Goal: Task Accomplishment & Management: Use online tool/utility

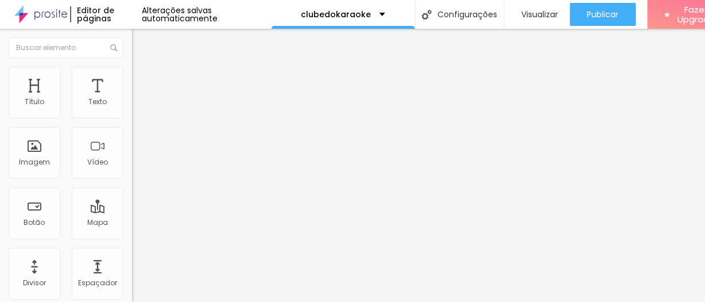
click at [132, 116] on div "Contato" at bounding box center [198, 107] width 132 height 20
click at [142, 79] on span "Estilo" at bounding box center [151, 75] width 18 height 10
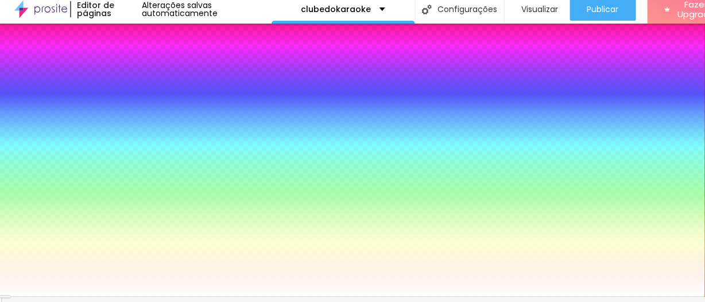
click at [132, 73] on li "Avançado" at bounding box center [198, 78] width 132 height 11
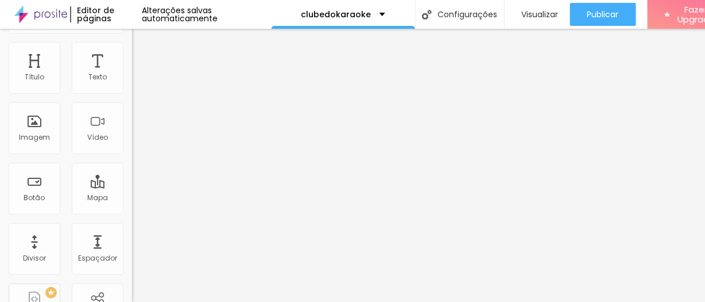
scroll to position [38, 0]
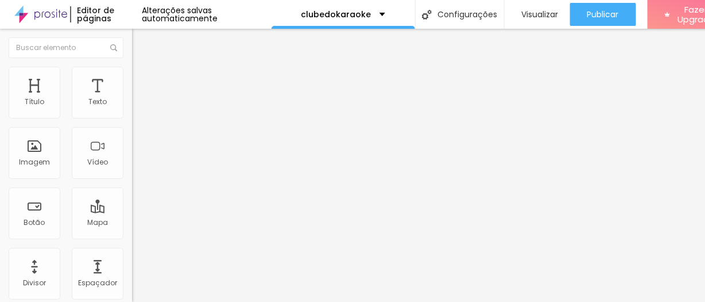
scroll to position [0, 0]
click at [132, 67] on li "Conteúdo" at bounding box center [198, 60] width 132 height 11
click at [142, 79] on span "Estilo" at bounding box center [151, 75] width 18 height 10
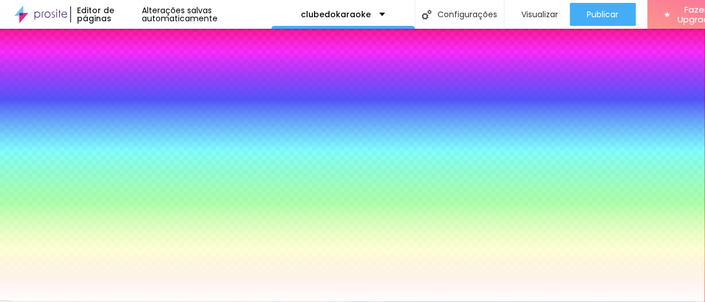
click at [137, 125] on icon "button" at bounding box center [140, 121] width 7 height 7
click at [78, 301] on div at bounding box center [352, 302] width 705 height 0
click at [142, 68] on span "Conteúdo" at bounding box center [160, 63] width 36 height 10
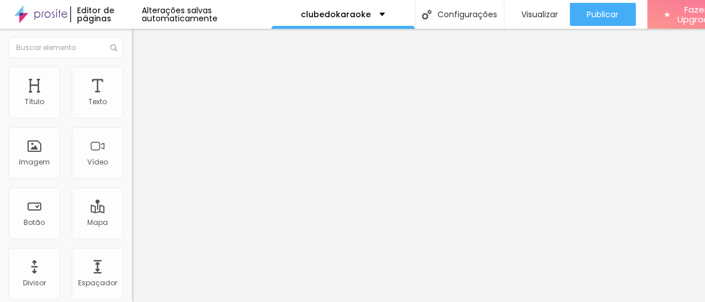
click at [132, 98] on span "Formulário" at bounding box center [151, 93] width 38 height 10
click at [132, 116] on img at bounding box center [135, 119] width 7 height 7
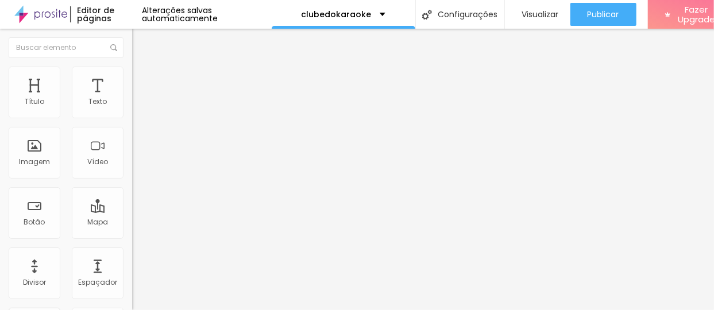
scroll to position [66, 0]
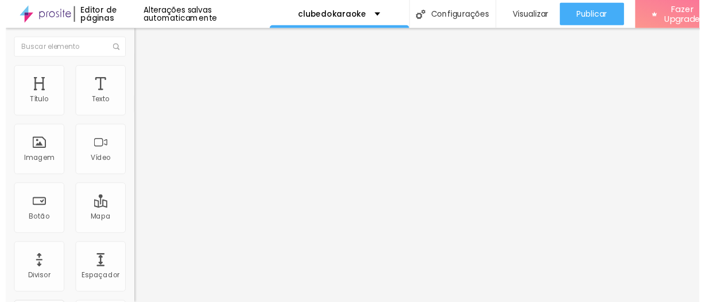
scroll to position [179, 0]
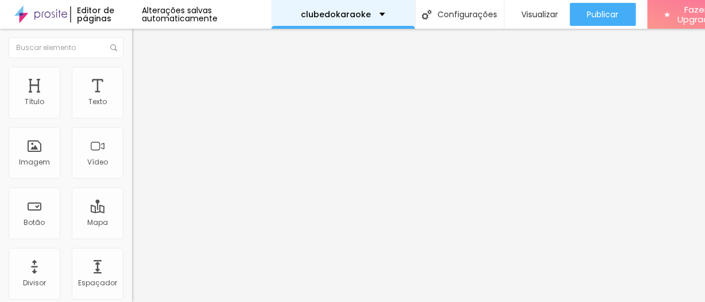
click at [379, 13] on div "clubedokaraoke" at bounding box center [344, 14] width 144 height 29
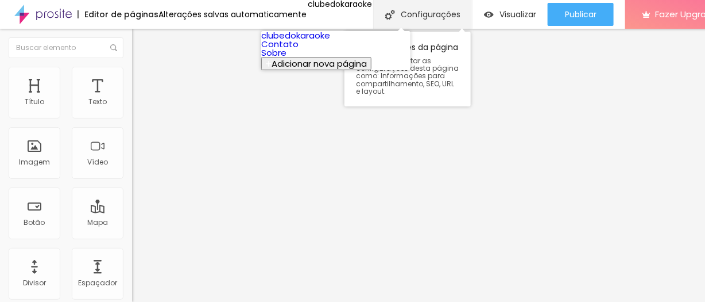
click at [438, 14] on div "Configurações" at bounding box center [422, 14] width 99 height 29
